Goal: Task Accomplishment & Management: Manage account settings

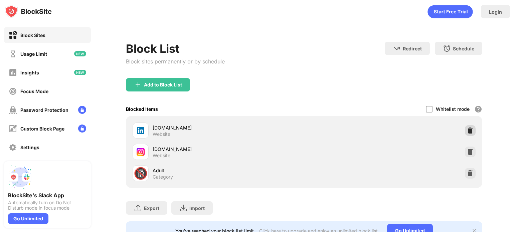
click at [467, 129] on img at bounding box center [470, 130] width 7 height 7
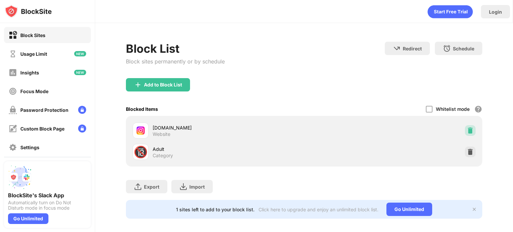
drag, startPoint x: 470, startPoint y: 131, endPoint x: 452, endPoint y: 126, distance: 19.1
click at [470, 131] on div at bounding box center [470, 130] width 11 height 11
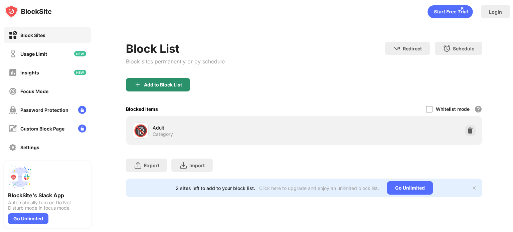
click at [140, 88] on img at bounding box center [138, 85] width 8 height 8
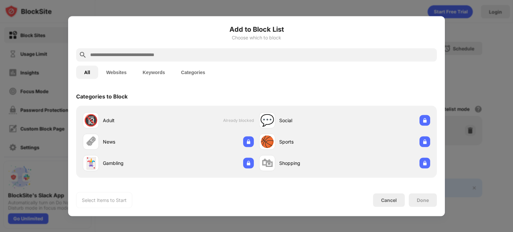
click at [124, 76] on button "Websites" at bounding box center [116, 72] width 36 height 13
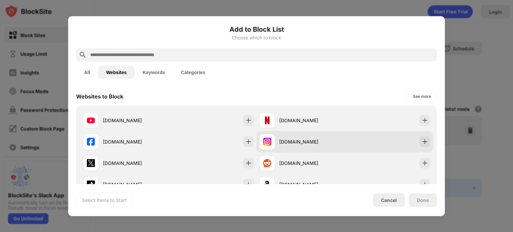
click at [356, 140] on div "[DOMAIN_NAME]" at bounding box center [345, 141] width 176 height 21
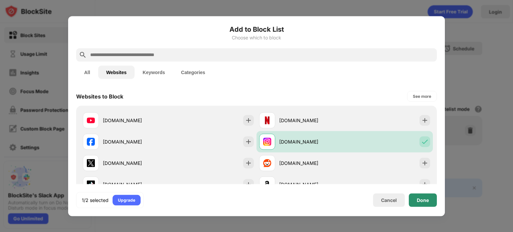
click at [418, 197] on div "Done" at bounding box center [423, 200] width 28 height 13
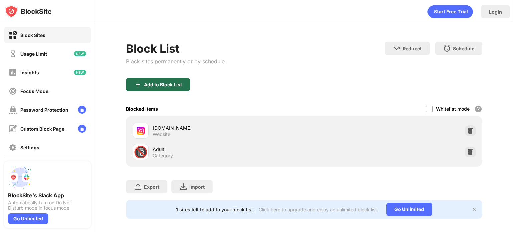
click at [140, 79] on div "Add to Block List" at bounding box center [158, 84] width 64 height 13
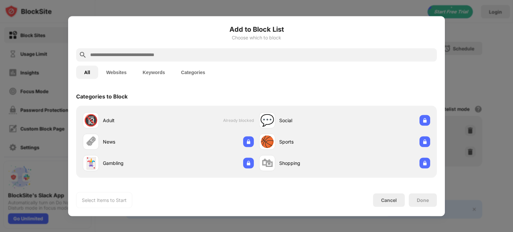
click at [129, 54] on input "text" at bounding box center [262, 55] width 345 height 8
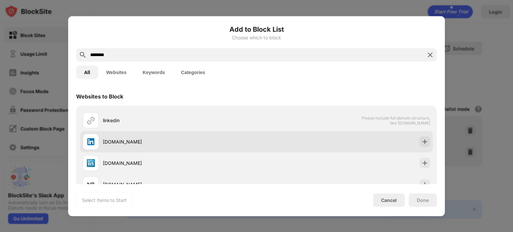
type input "********"
click at [286, 140] on div "[DOMAIN_NAME]" at bounding box center [256, 141] width 353 height 21
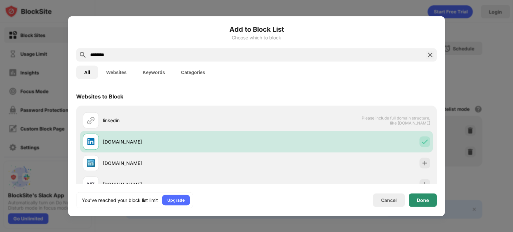
drag, startPoint x: 425, startPoint y: 201, endPoint x: 415, endPoint y: 191, distance: 14.4
click at [425, 202] on div "Done" at bounding box center [423, 200] width 12 height 5
